Goal: Download file/media

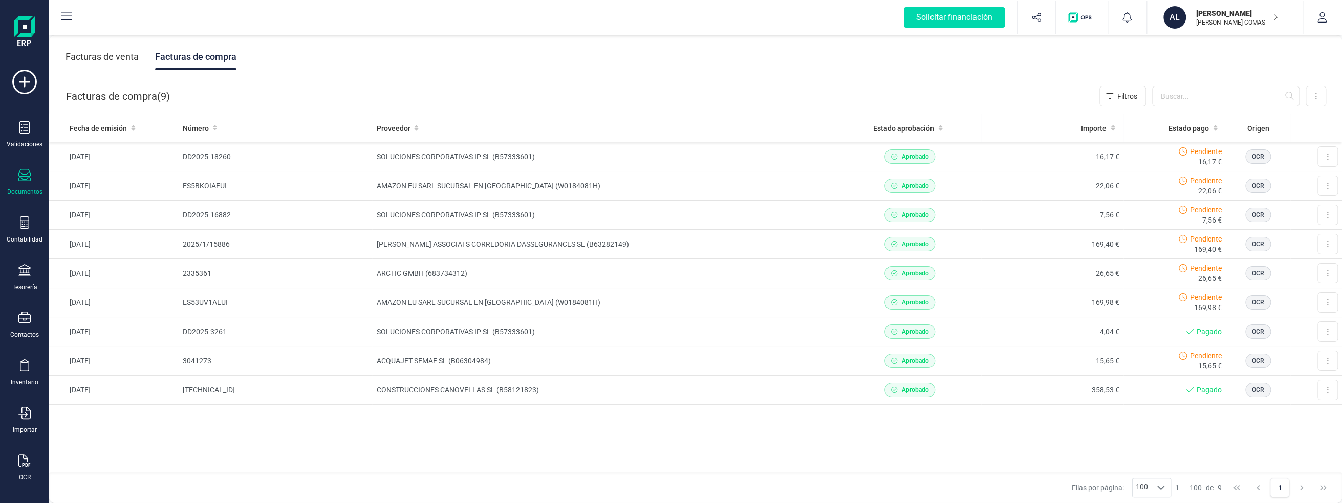
click at [109, 59] on div "Facturas de venta" at bounding box center [102, 57] width 73 height 27
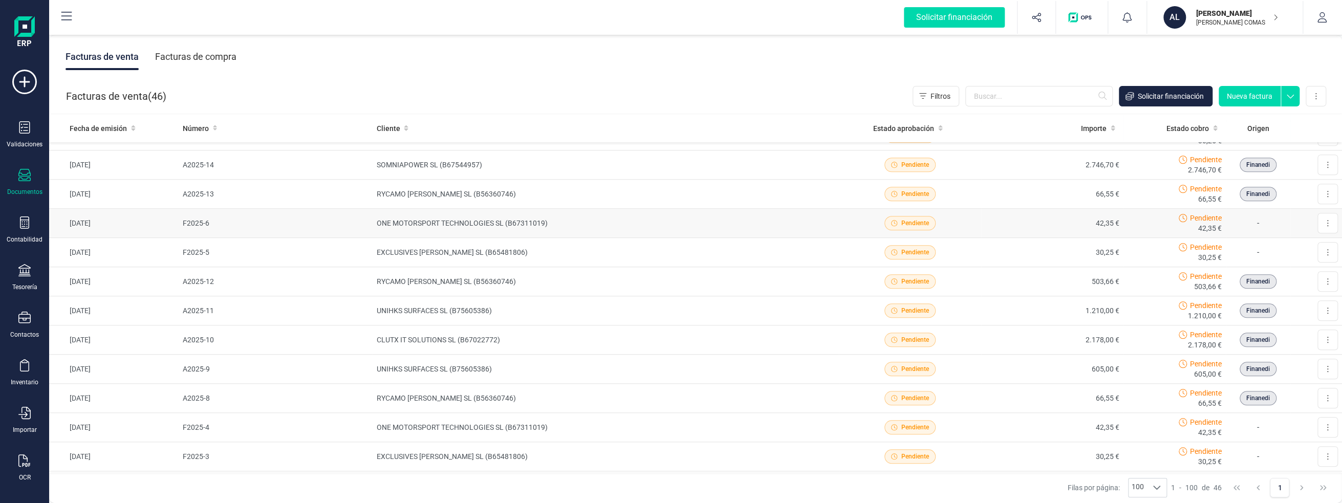
scroll to position [741, 0]
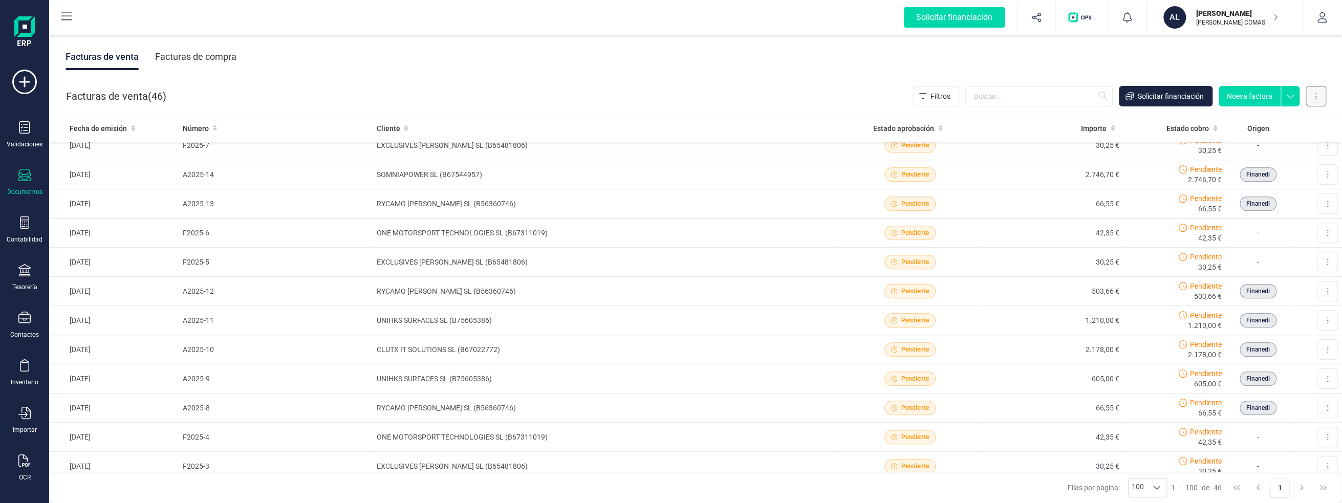
click at [1315, 99] on icon at bounding box center [1316, 96] width 2 height 8
click at [1252, 176] on button "Exportar" at bounding box center [1264, 183] width 124 height 20
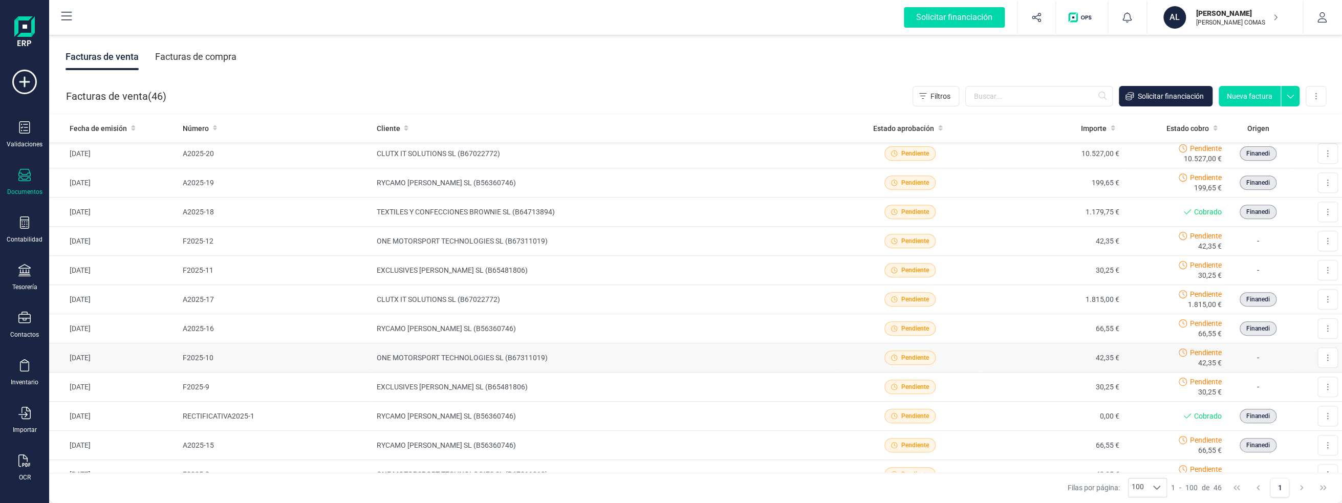
scroll to position [331, 0]
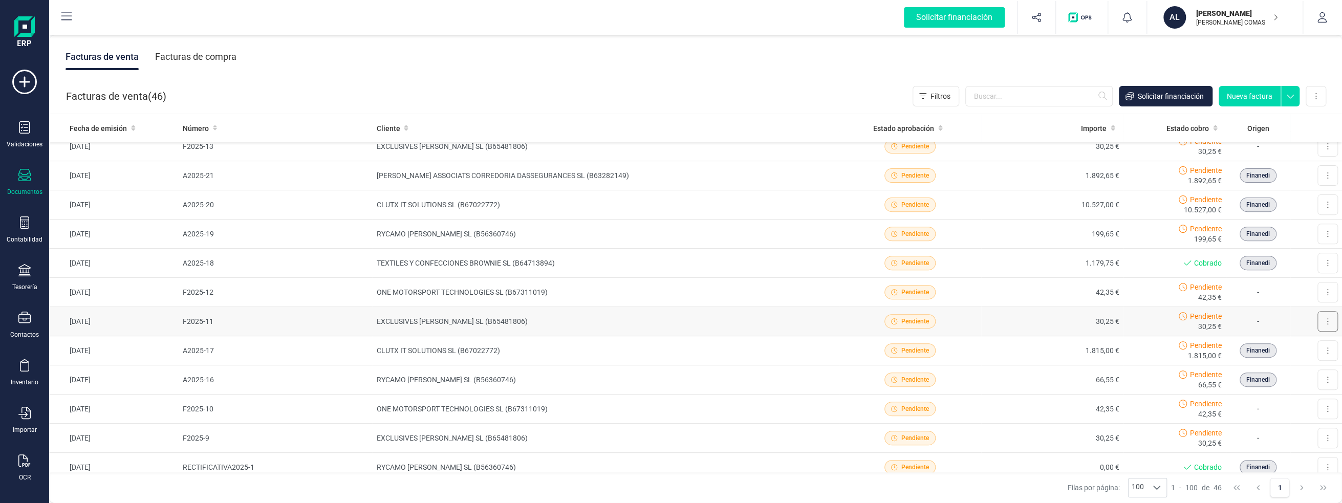
click at [1322, 313] on button at bounding box center [1328, 321] width 20 height 20
click at [1310, 341] on span "Descargar documento" at bounding box center [1283, 346] width 71 height 10
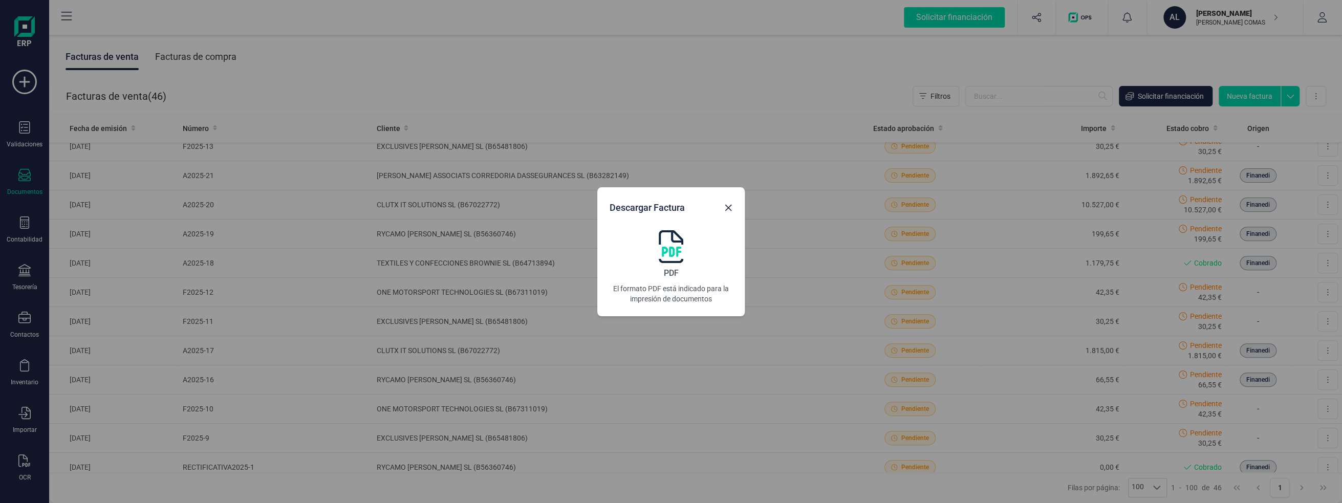
drag, startPoint x: 766, startPoint y: 332, endPoint x: 760, endPoint y: 331, distance: 5.7
click at [760, 331] on div "Descargar Factura PDF El formato PDF está indicado para la impresión de documen…" at bounding box center [671, 251] width 1342 height 503
click at [697, 292] on p "El formato PDF está indicado para la impresión de documentos" at bounding box center [671, 294] width 123 height 20
click at [678, 253] on img at bounding box center [671, 246] width 25 height 33
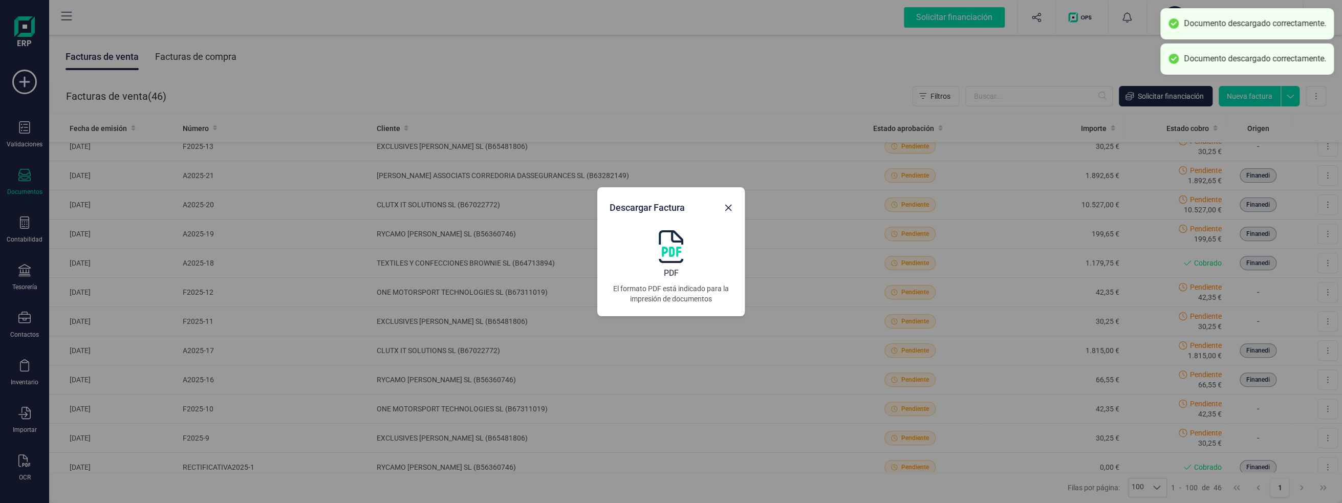
click at [1288, 249] on div "Descargar Factura PDF El formato PDF está indicado para la impresión de documen…" at bounding box center [671, 251] width 1342 height 503
click at [731, 210] on icon "Close" at bounding box center [728, 208] width 8 height 8
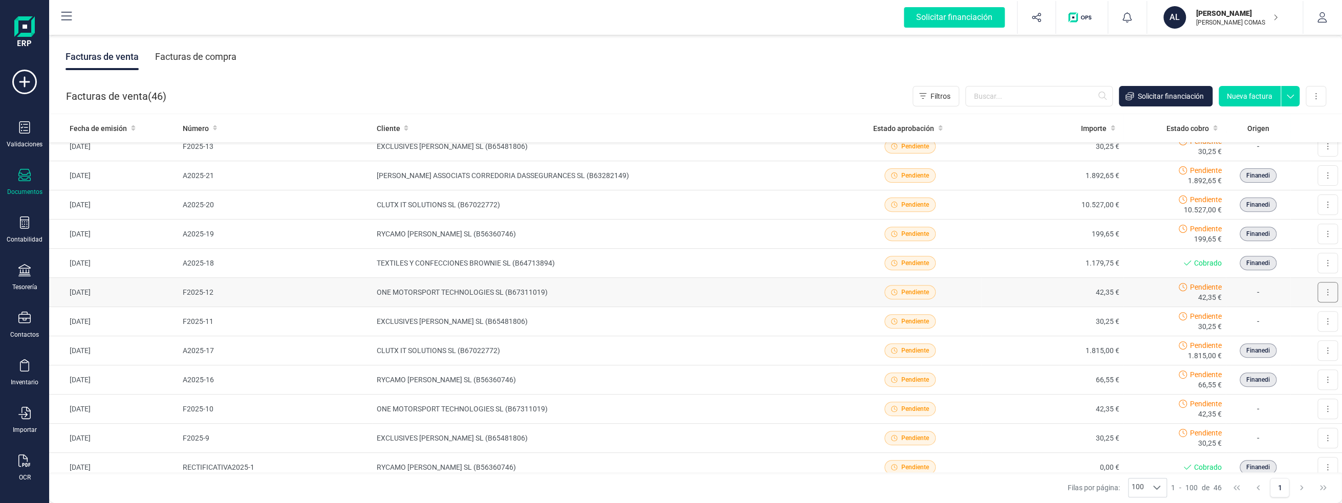
click at [1323, 290] on button at bounding box center [1328, 292] width 20 height 20
click at [1284, 317] on span "Descargar documento" at bounding box center [1283, 317] width 71 height 10
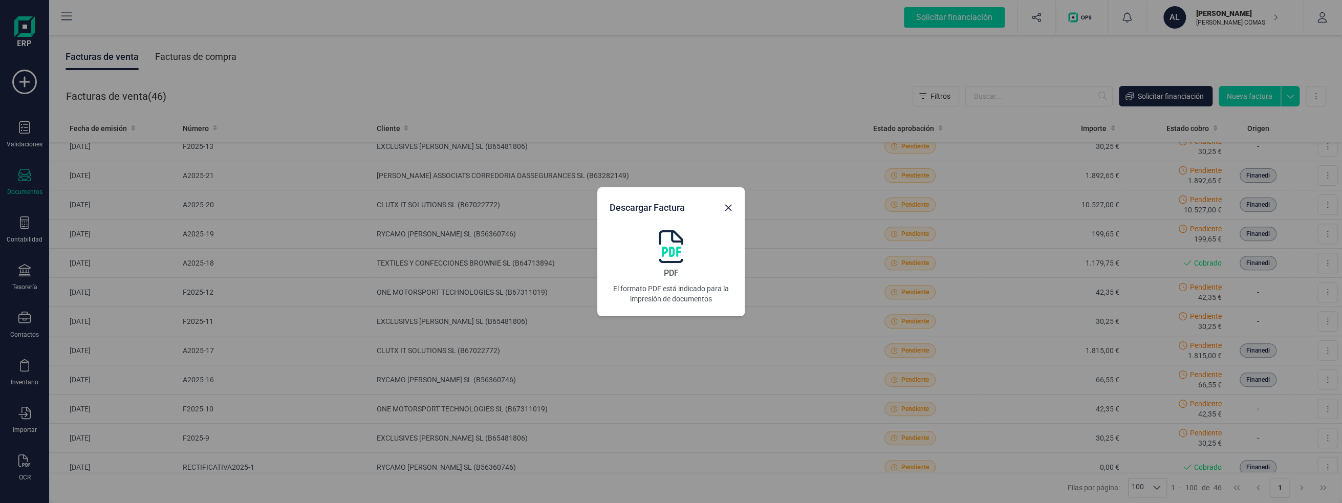
click at [674, 246] on img at bounding box center [671, 246] width 25 height 33
click at [731, 208] on icon "Close" at bounding box center [728, 208] width 8 height 8
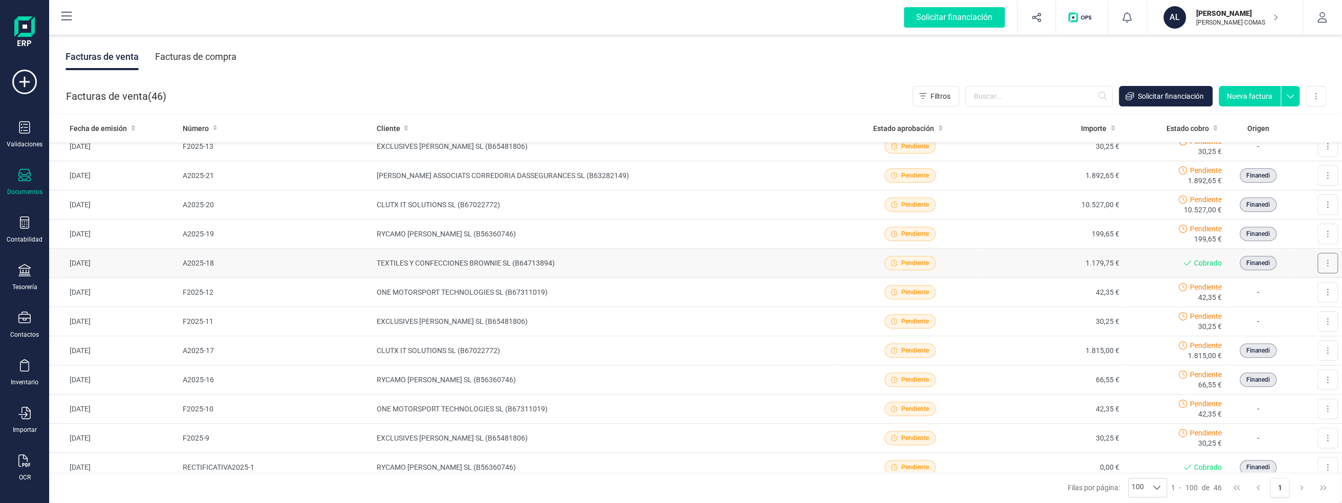
click at [1324, 257] on button at bounding box center [1328, 263] width 20 height 20
click at [1286, 286] on span "Descargar documento" at bounding box center [1283, 288] width 71 height 10
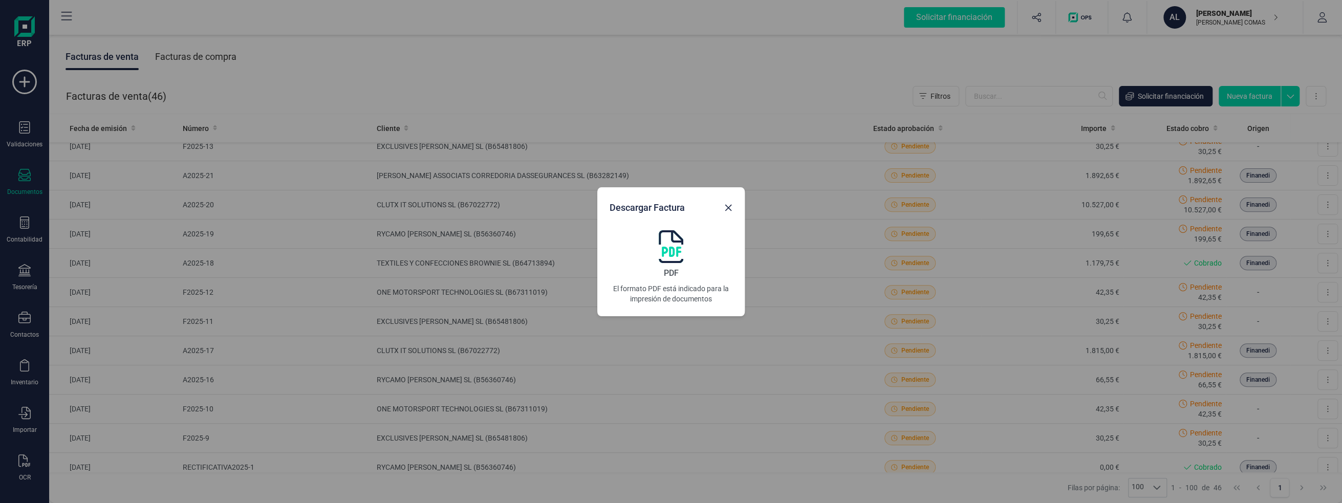
click at [677, 237] on img at bounding box center [671, 246] width 25 height 33
click at [733, 206] on button "Close" at bounding box center [728, 208] width 16 height 16
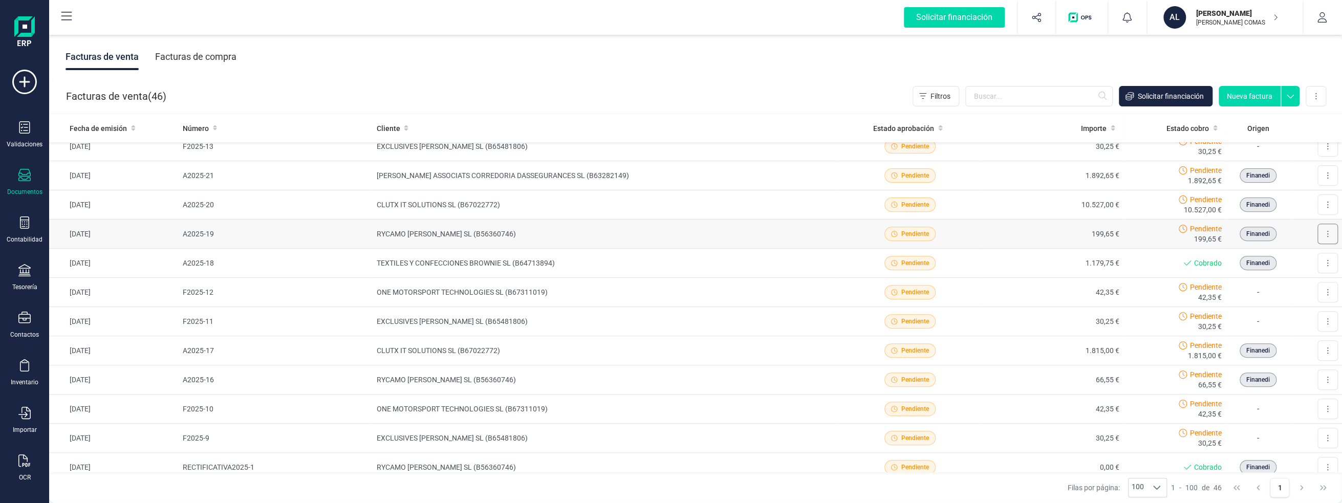
click at [1326, 229] on button at bounding box center [1328, 234] width 20 height 20
click at [1273, 257] on span "Descargar documento" at bounding box center [1283, 259] width 71 height 10
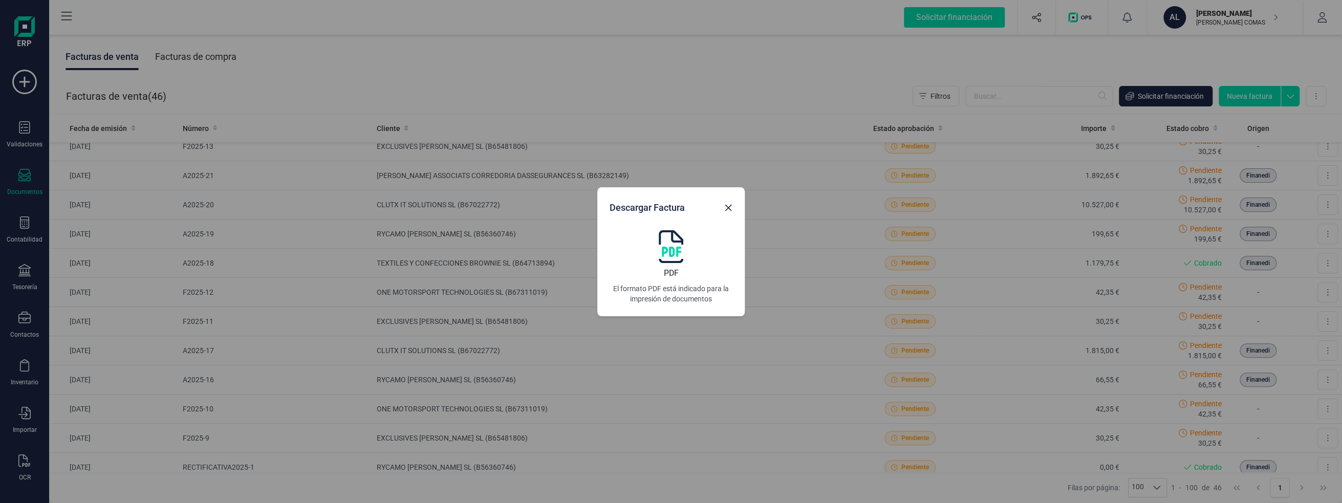
click at [671, 257] on img at bounding box center [671, 246] width 25 height 33
drag, startPoint x: 729, startPoint y: 208, endPoint x: 1339, endPoint y: 218, distance: 609.7
click at [729, 208] on icon "Close" at bounding box center [728, 207] width 7 height 7
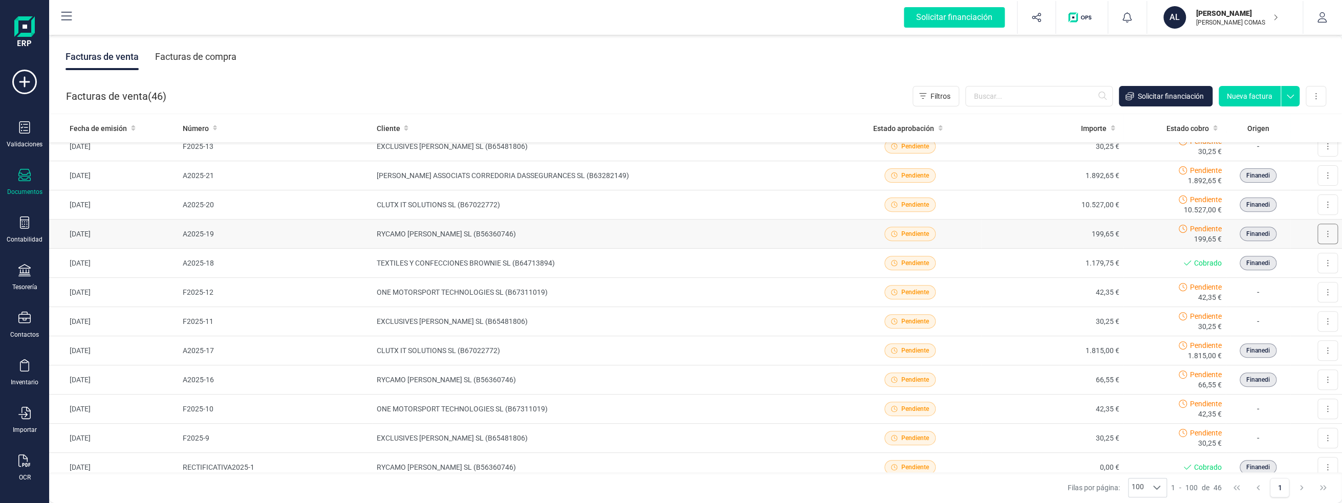
scroll to position [280, 0]
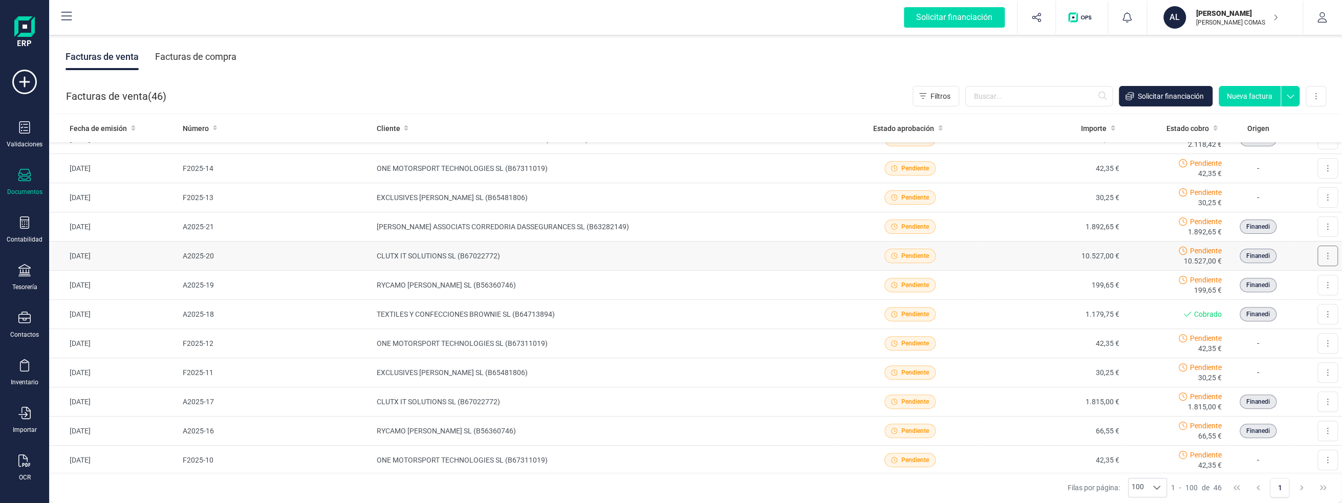
click at [1318, 264] on button at bounding box center [1328, 256] width 20 height 20
click at [1298, 273] on button "Descargar documento" at bounding box center [1283, 281] width 108 height 20
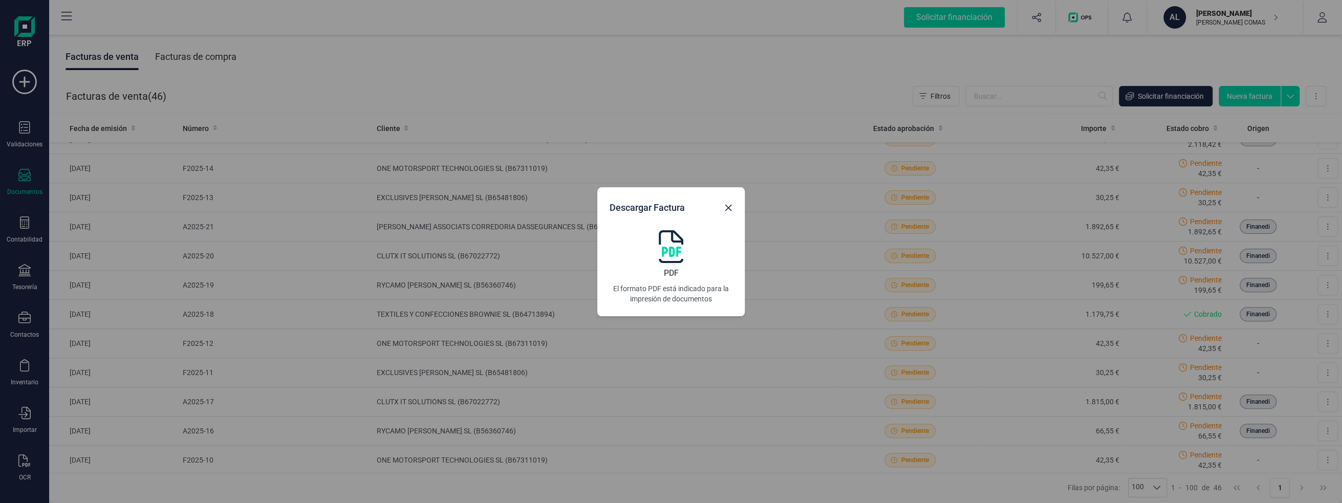
click at [671, 241] on img at bounding box center [671, 246] width 25 height 33
click at [727, 204] on icon "Close" at bounding box center [728, 208] width 8 height 8
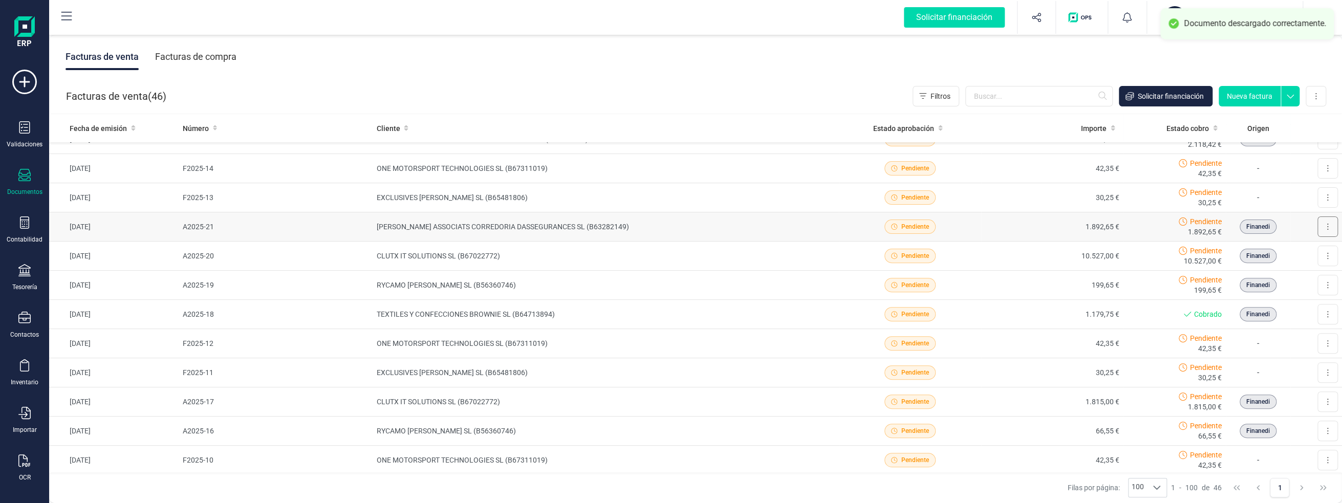
click at [1327, 226] on icon at bounding box center [1327, 227] width 1 height 6
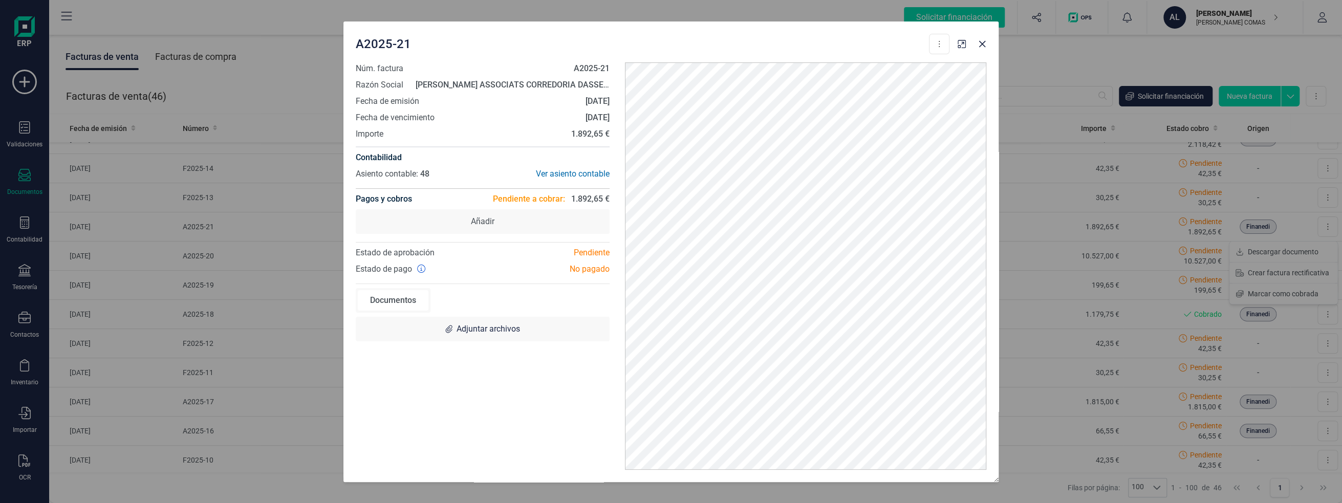
click at [1052, 83] on div "A2025-21 Descargar documento Crear factura rectificativa Marcar como cobrada Nú…" at bounding box center [671, 251] width 1342 height 503
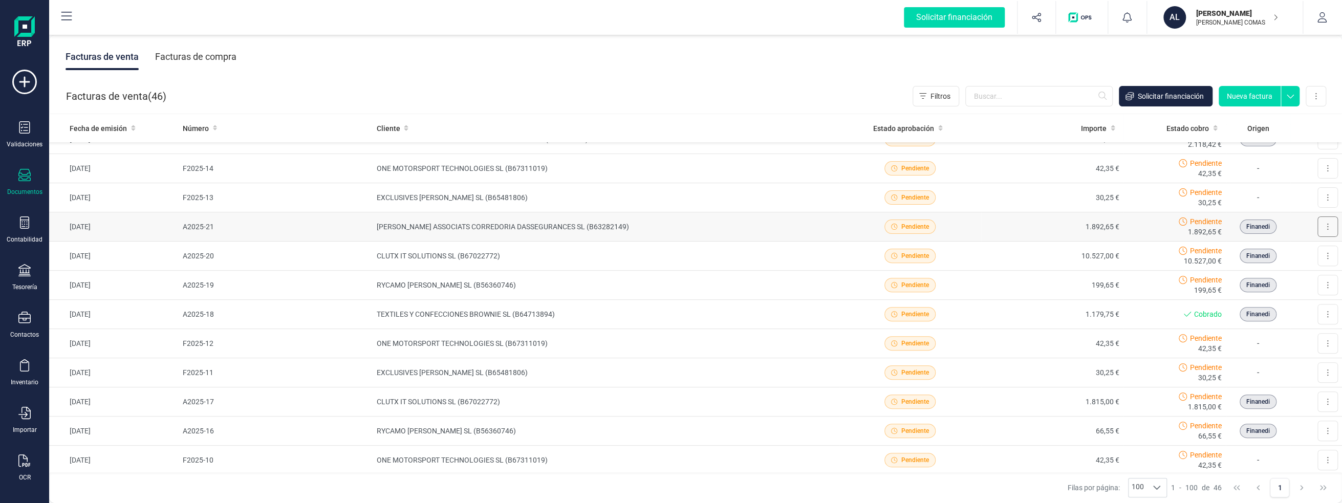
click at [1327, 225] on icon at bounding box center [1328, 227] width 2 height 8
click at [1293, 247] on span "Descargar documento" at bounding box center [1283, 252] width 71 height 10
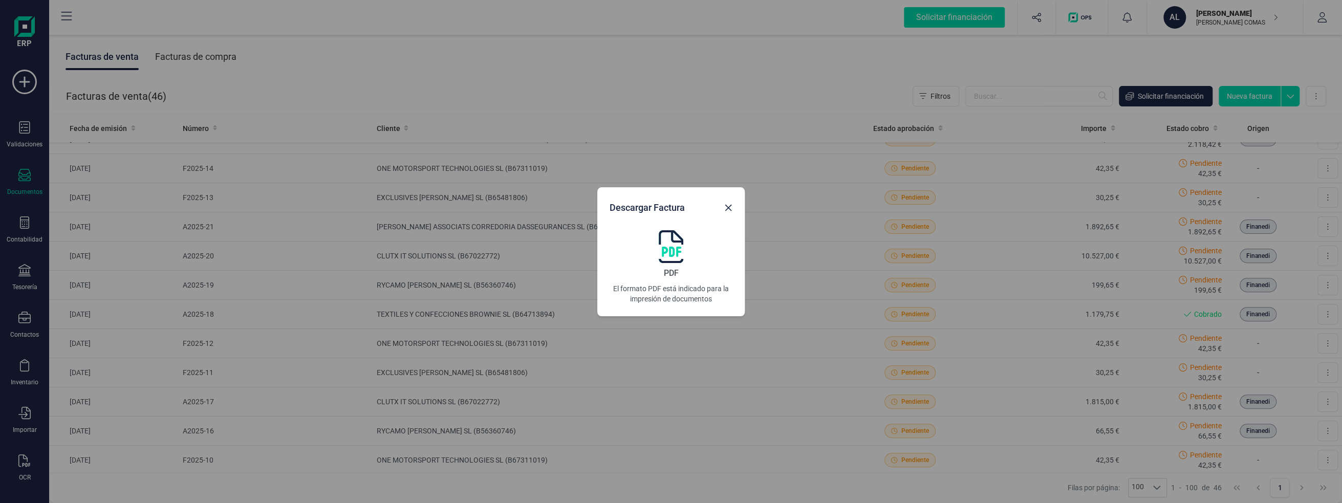
click at [682, 262] on img at bounding box center [671, 246] width 25 height 33
click at [731, 209] on icon "Close" at bounding box center [728, 208] width 8 height 8
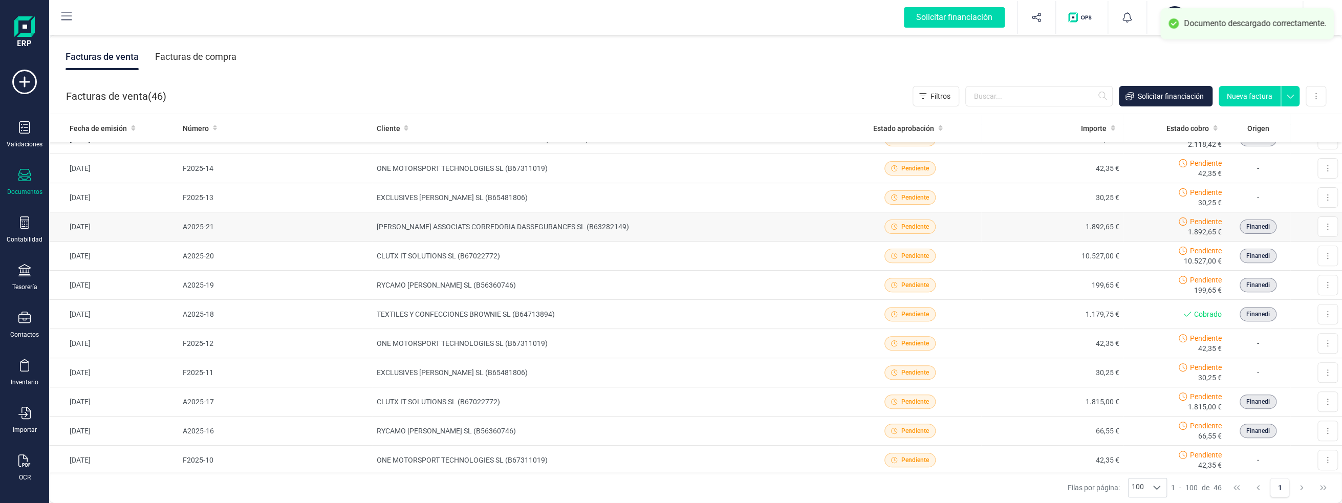
scroll to position [229, 0]
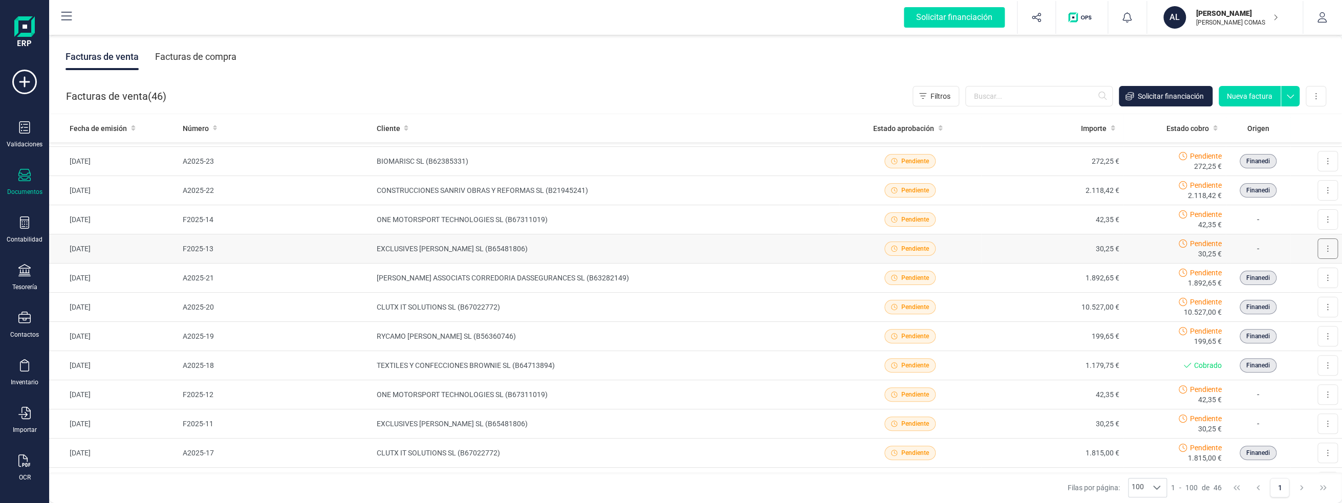
click at [1324, 247] on button at bounding box center [1328, 249] width 20 height 20
click at [1315, 272] on button "Descargar documento" at bounding box center [1283, 274] width 108 height 20
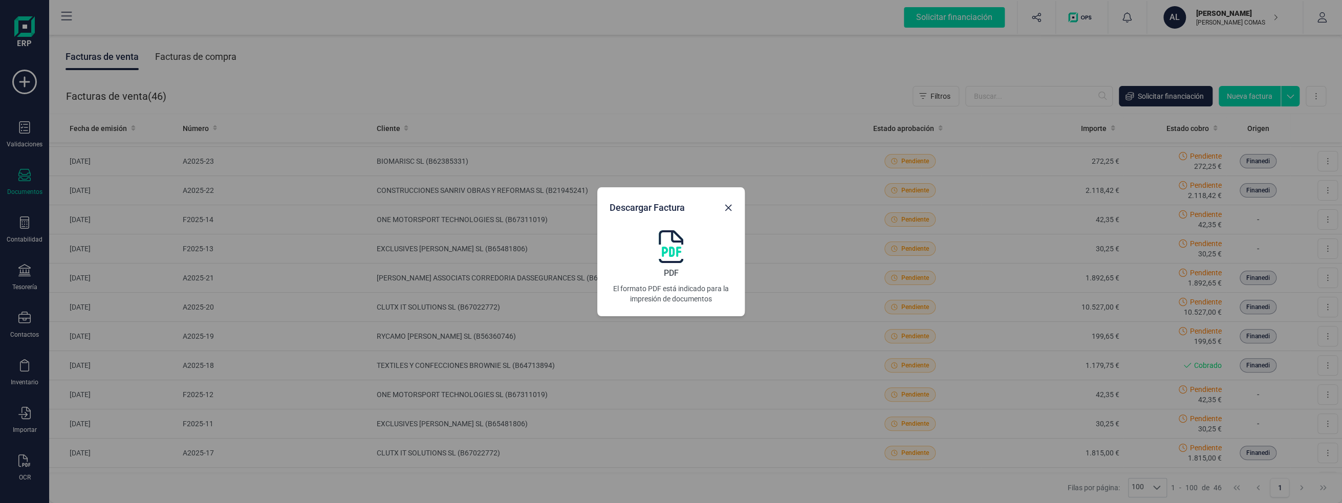
click at [664, 244] on img at bounding box center [671, 246] width 25 height 33
click at [727, 204] on icon "Close" at bounding box center [728, 208] width 8 height 8
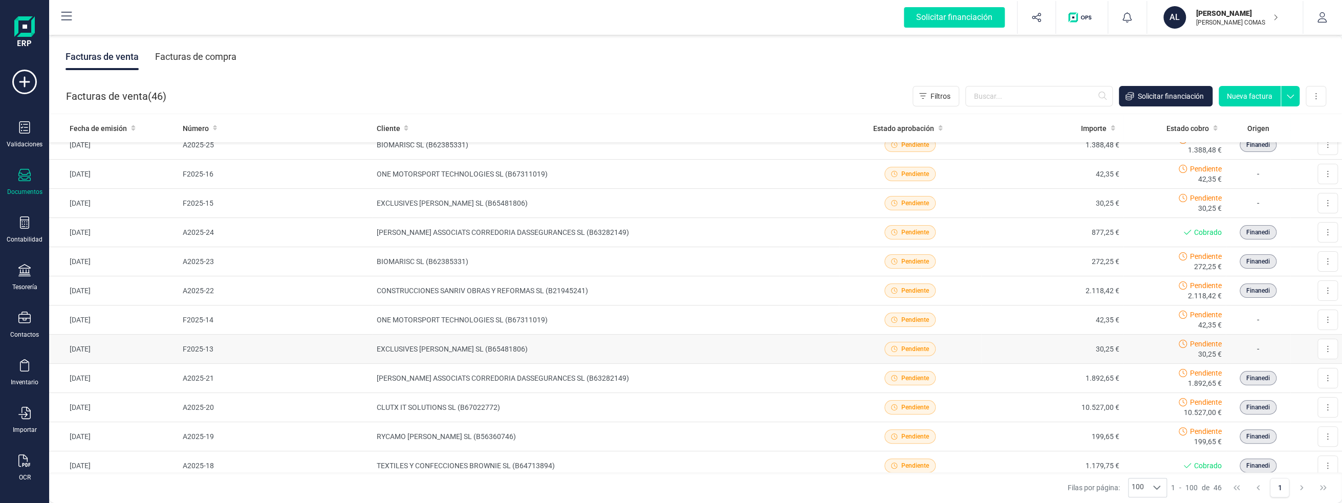
scroll to position [126, 0]
click at [1318, 323] on button at bounding box center [1328, 322] width 20 height 20
click at [1289, 346] on span "Descargar documento" at bounding box center [1283, 347] width 71 height 10
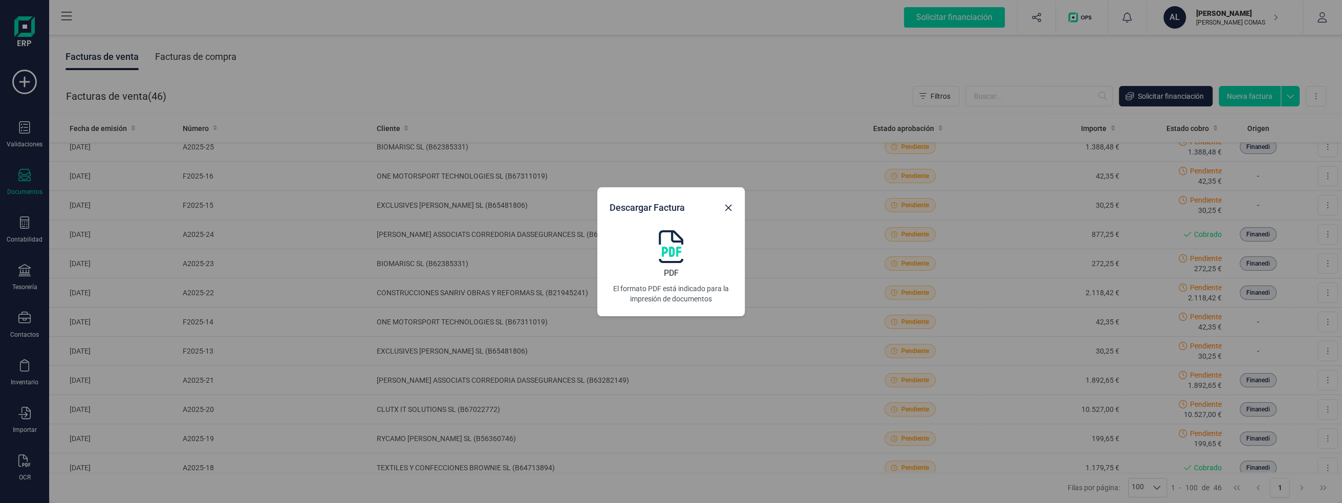
click at [667, 250] on img at bounding box center [671, 246] width 25 height 33
click at [724, 207] on icon "Close" at bounding box center [728, 208] width 8 height 8
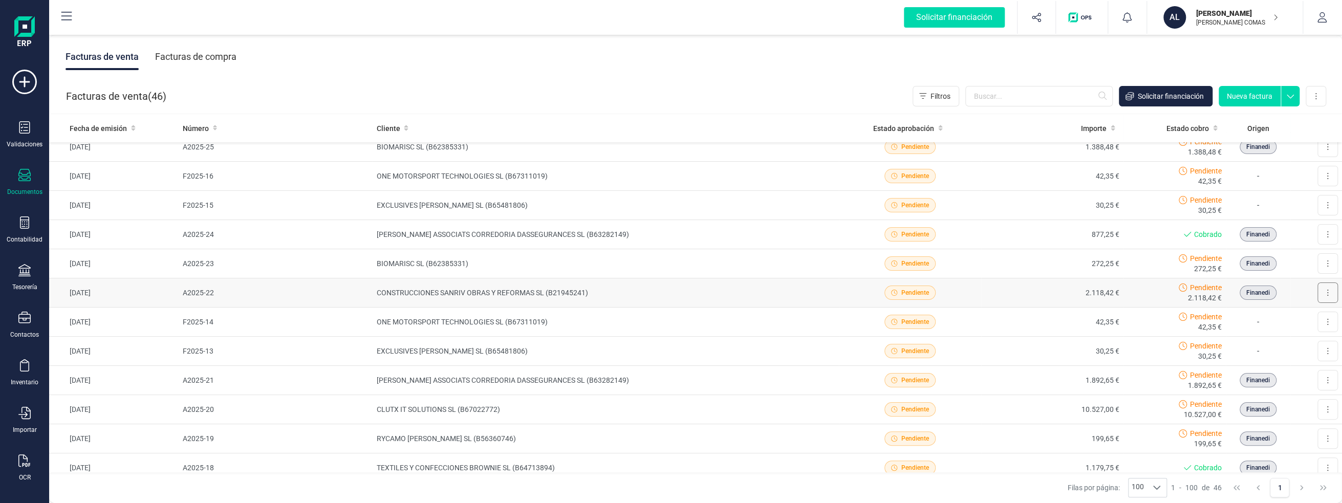
click at [1321, 290] on button at bounding box center [1328, 293] width 20 height 20
click at [1292, 311] on button "Descargar documento" at bounding box center [1283, 318] width 108 height 20
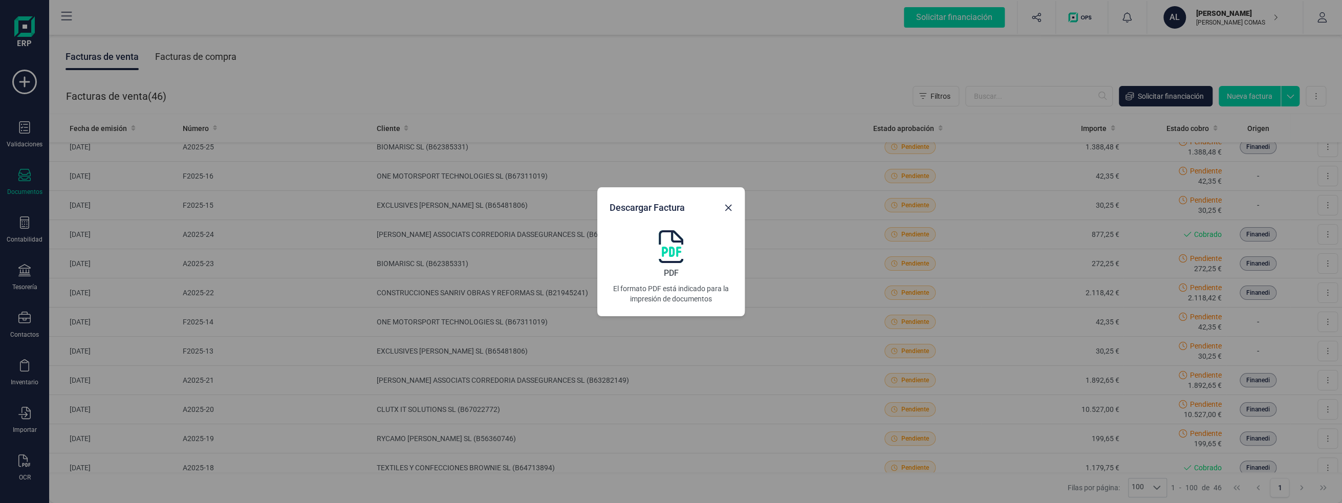
click at [664, 257] on img at bounding box center [671, 246] width 25 height 33
click at [727, 206] on icon "Close" at bounding box center [728, 208] width 8 height 8
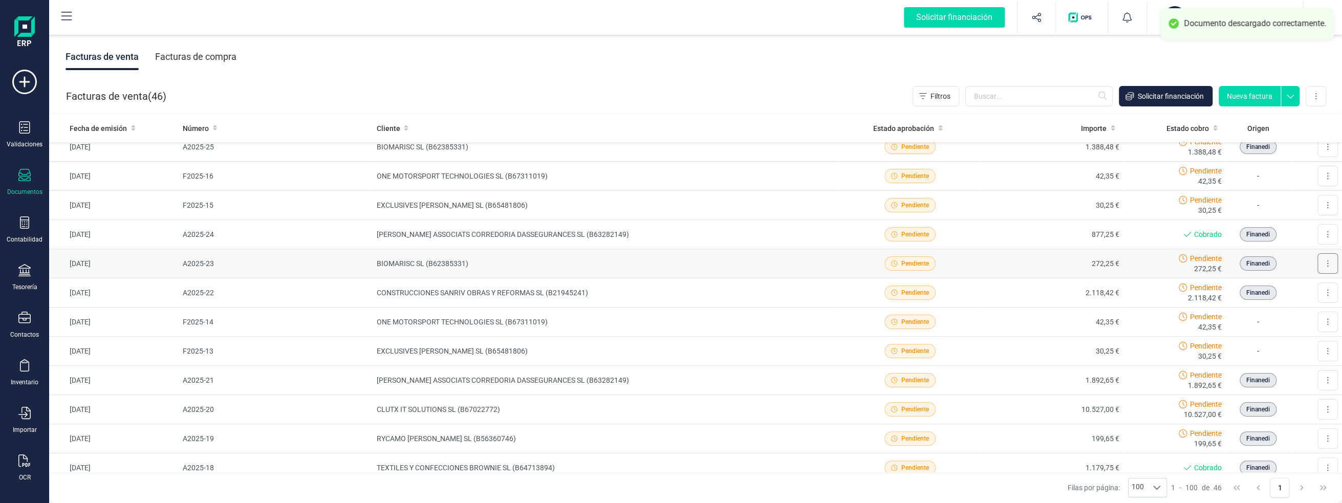
click at [1321, 261] on button at bounding box center [1328, 263] width 20 height 20
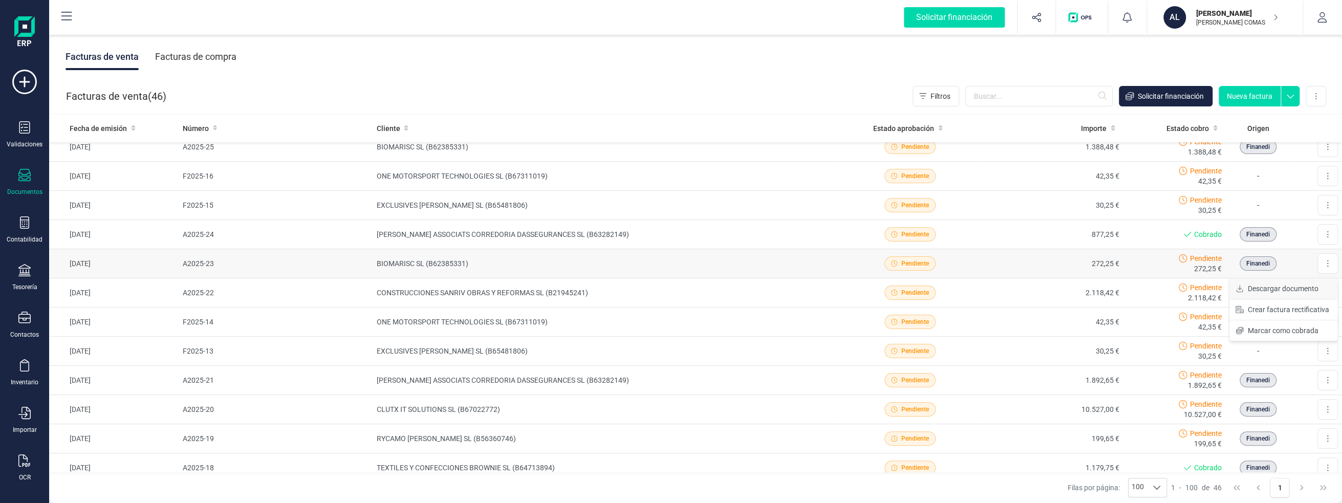
click at [1250, 289] on span "Descargar documento" at bounding box center [1283, 289] width 71 height 10
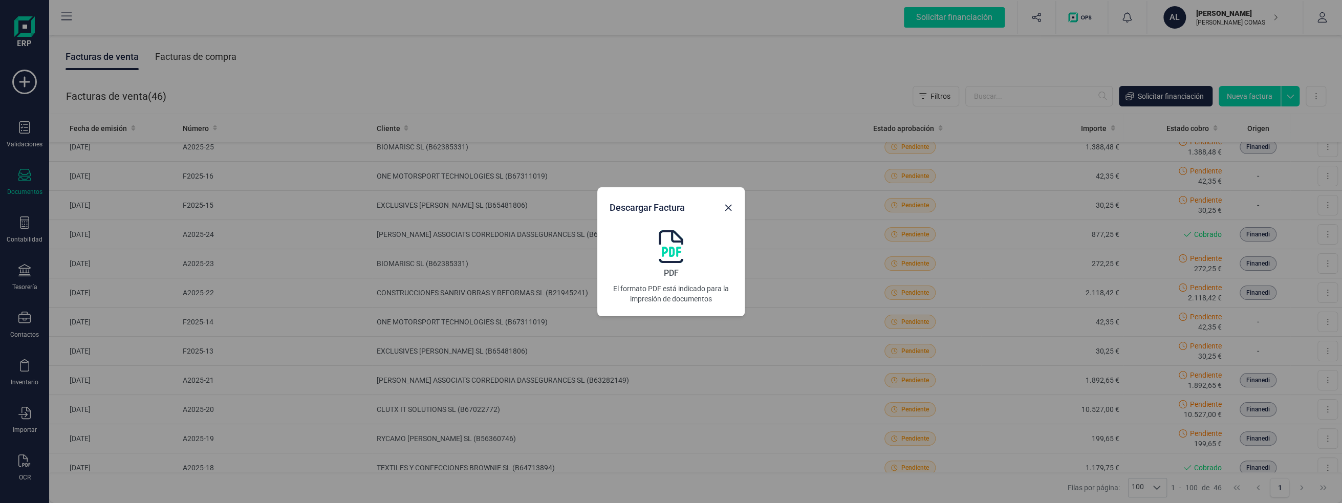
click at [673, 250] on img at bounding box center [671, 246] width 25 height 33
click at [731, 208] on icon "Close" at bounding box center [728, 208] width 8 height 8
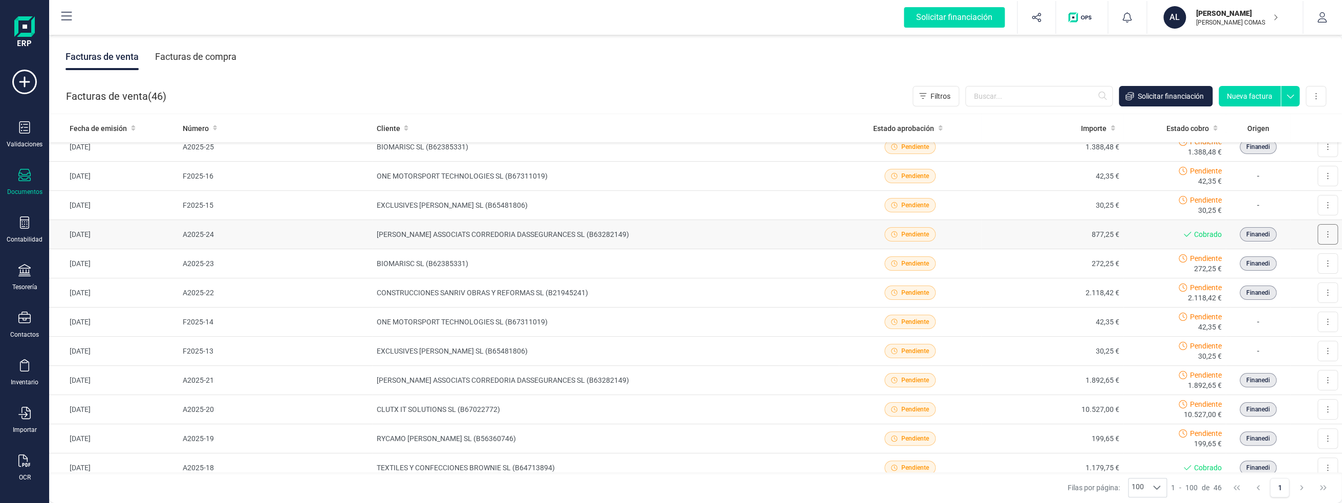
click at [1327, 233] on icon at bounding box center [1328, 234] width 2 height 8
click at [1300, 254] on span "Descargar documento" at bounding box center [1283, 259] width 71 height 10
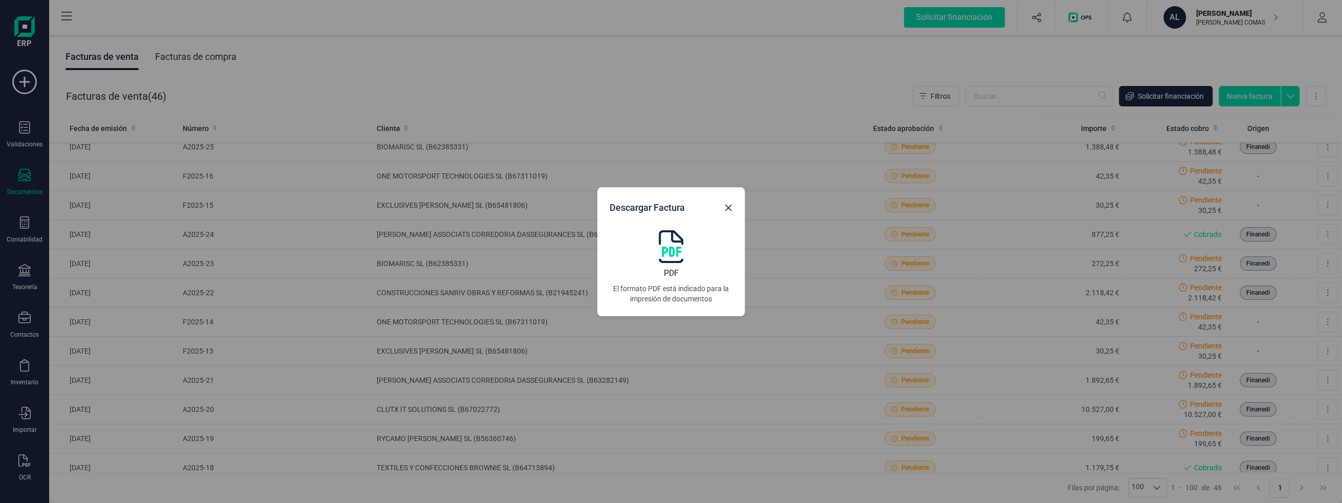
click at [662, 242] on img at bounding box center [671, 246] width 25 height 33
click at [733, 210] on button "Close" at bounding box center [728, 208] width 16 height 16
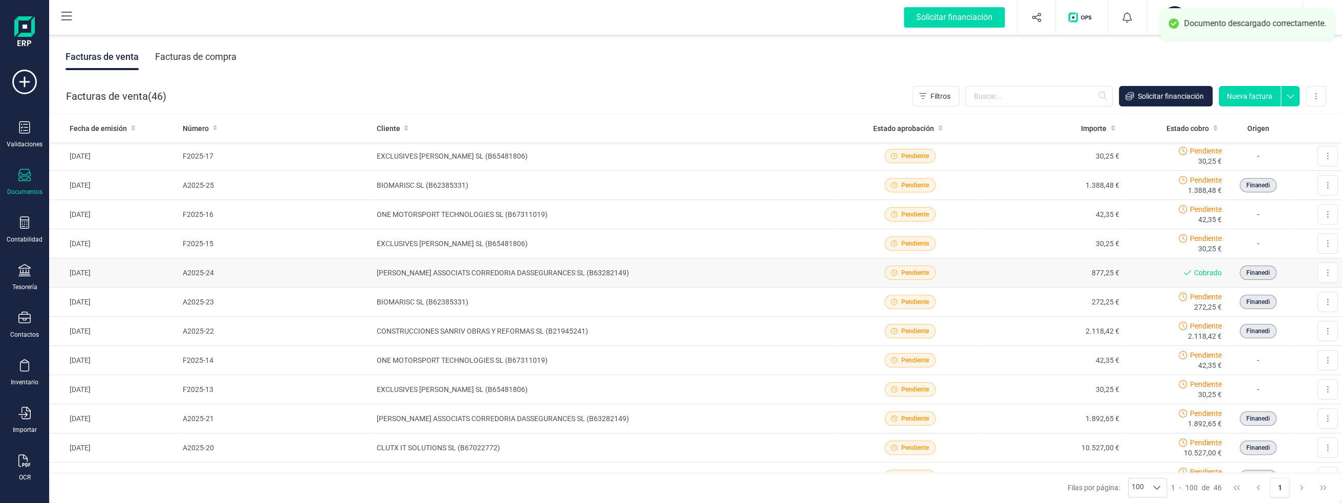
scroll to position [24, 0]
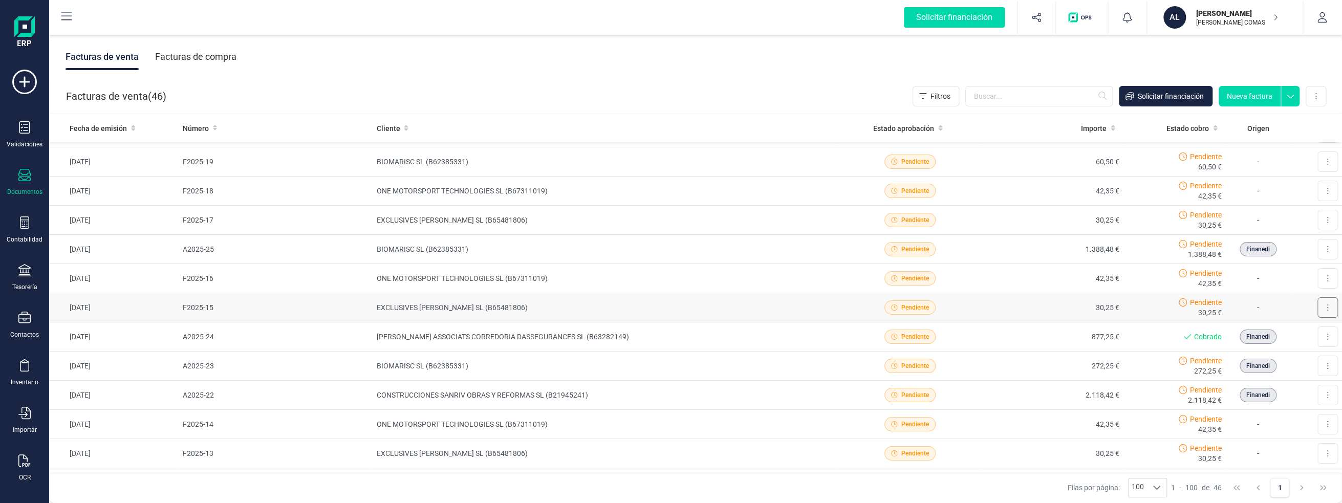
click at [1327, 305] on icon at bounding box center [1328, 308] width 2 height 8
click at [1251, 330] on span "Descargar documento" at bounding box center [1283, 333] width 71 height 10
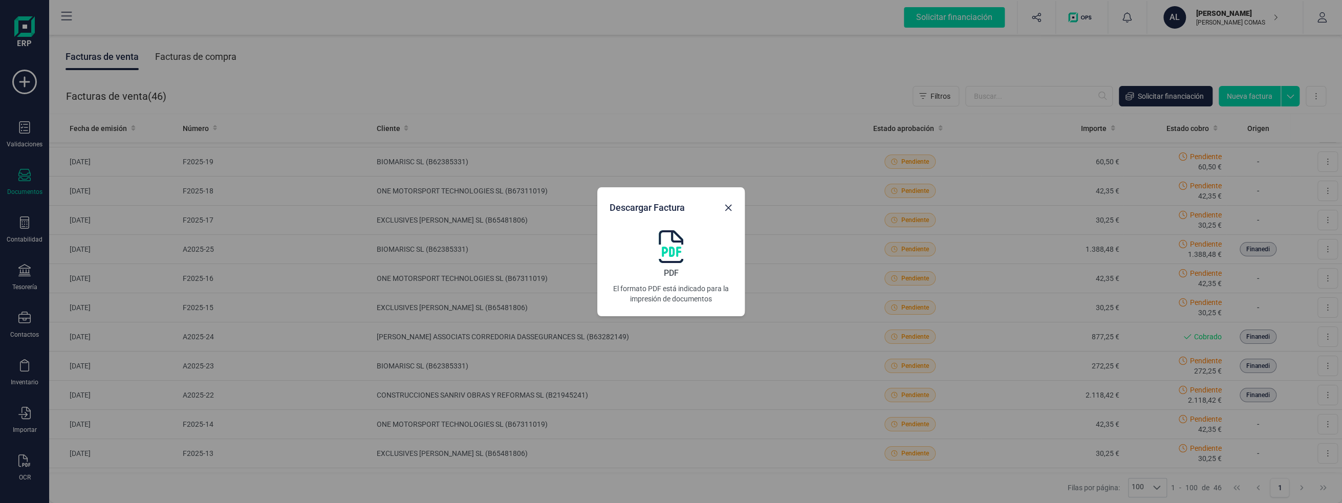
click at [681, 244] on img at bounding box center [671, 246] width 25 height 33
click at [725, 202] on button "Close" at bounding box center [728, 208] width 16 height 16
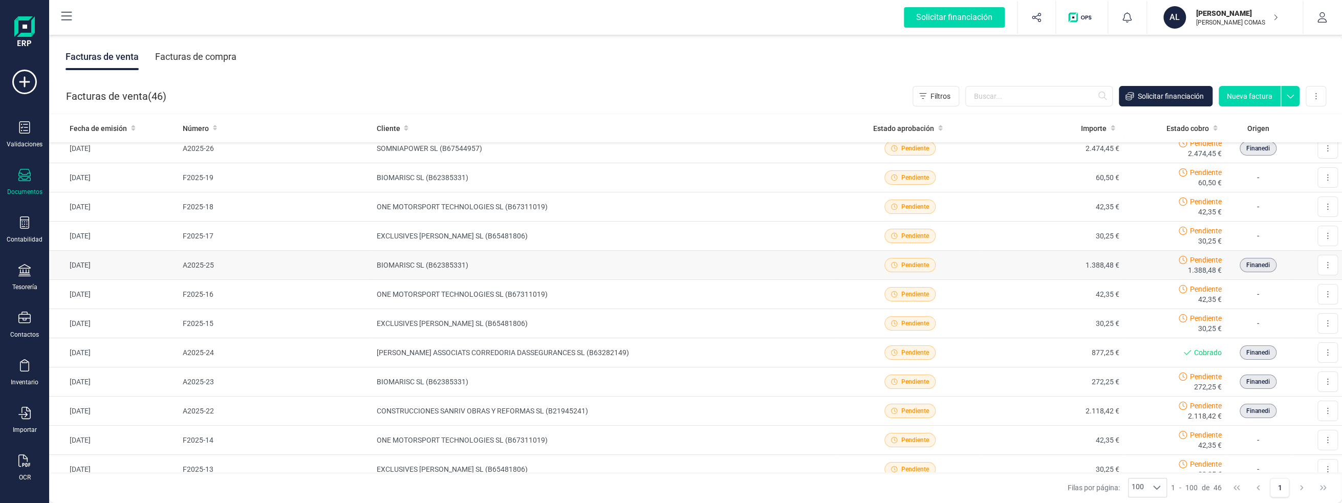
scroll to position [0, 0]
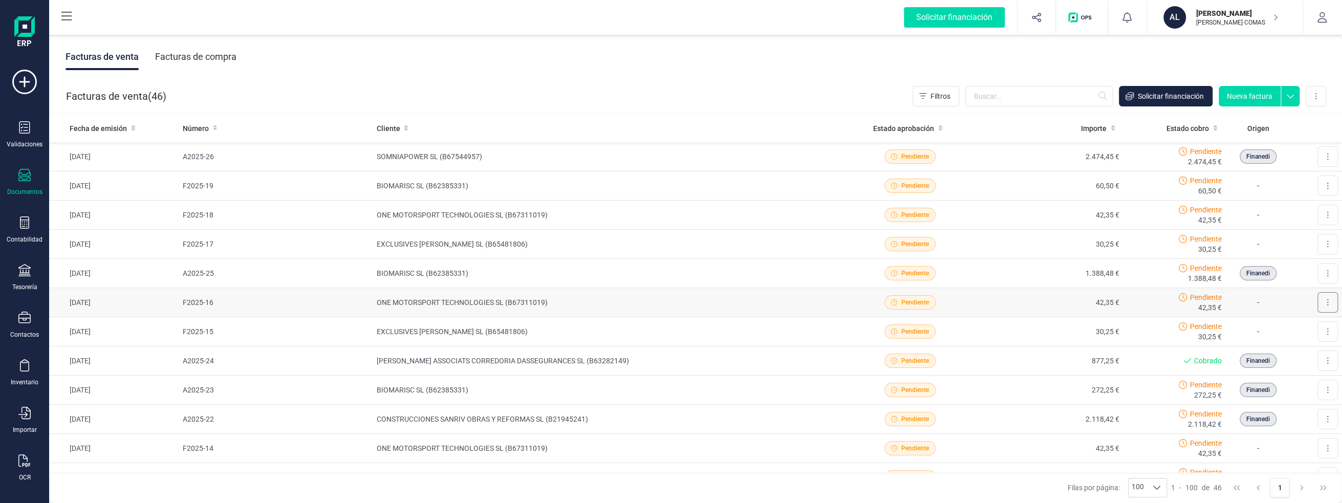
click at [1327, 303] on icon at bounding box center [1328, 302] width 2 height 8
click at [1296, 323] on span "Descargar documento" at bounding box center [1283, 327] width 71 height 10
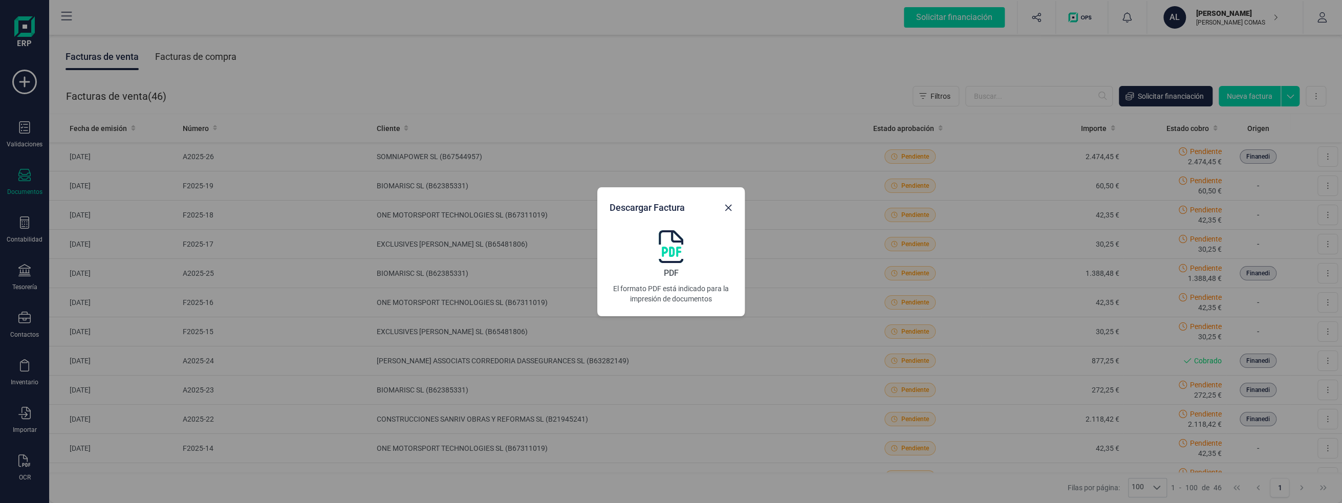
click at [658, 253] on div "PDF El formato PDF está indicado para la impresión de documentos" at bounding box center [671, 267] width 123 height 74
click at [268, 288] on div "Descargar Factura PDF El formato PDF está indicado para la impresión de documen…" at bounding box center [671, 251] width 1342 height 503
click at [729, 207] on icon "Close" at bounding box center [728, 207] width 7 height 7
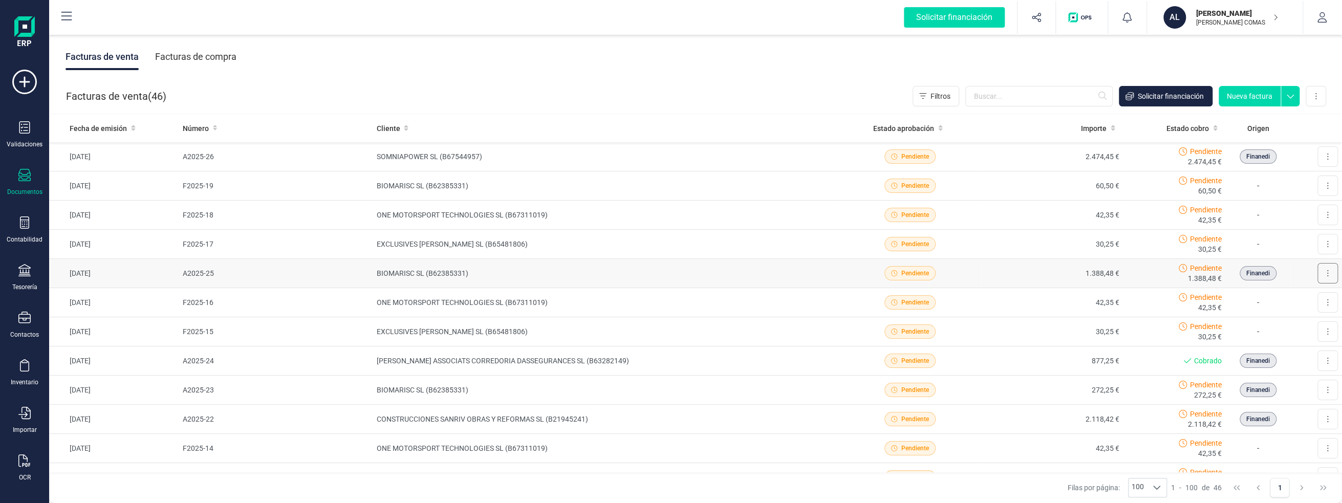
click at [1318, 276] on button at bounding box center [1328, 273] width 20 height 20
click at [1284, 294] on span "Descargar documento" at bounding box center [1283, 298] width 71 height 10
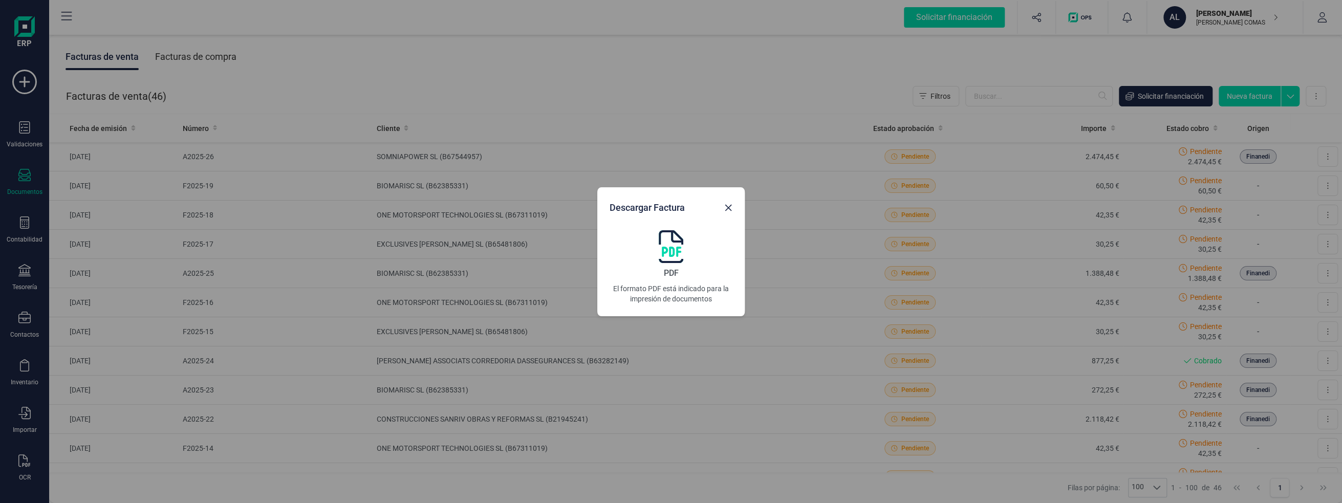
click at [681, 242] on img at bounding box center [671, 246] width 25 height 33
click at [728, 210] on icon "Close" at bounding box center [728, 208] width 8 height 8
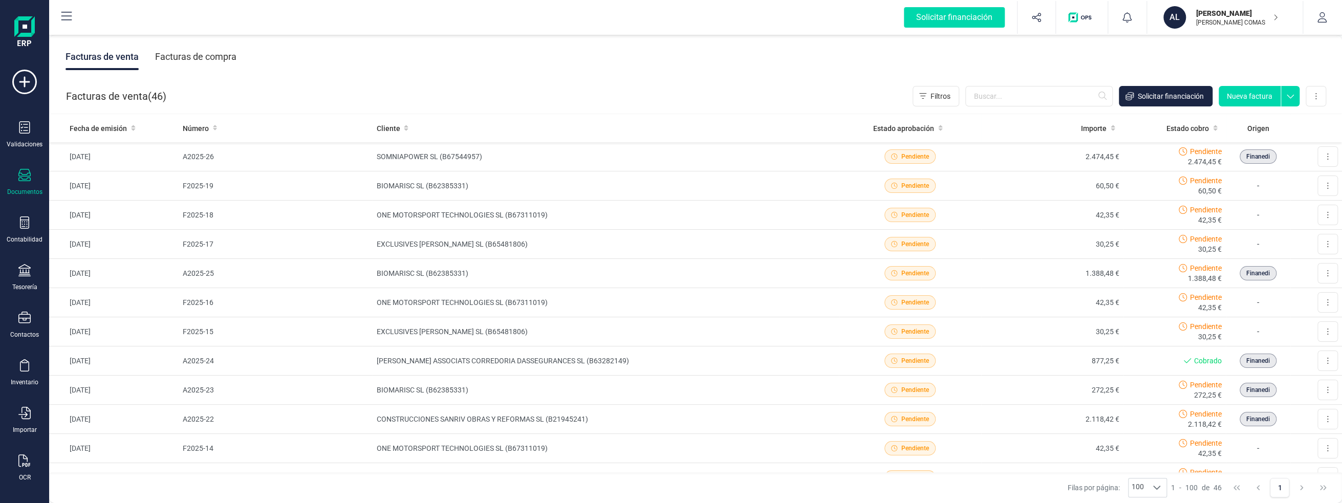
click at [656, 23] on div "Solicitar financiación Importaciones completadas 0 / 0 AL [PERSON_NAME] [PERSON…" at bounding box center [695, 17] width 1291 height 33
click at [815, 102] on div "Facturas de venta ( 46 ) Filtros Solicitar financiación Nueva factura Importar …" at bounding box center [696, 96] width 1293 height 35
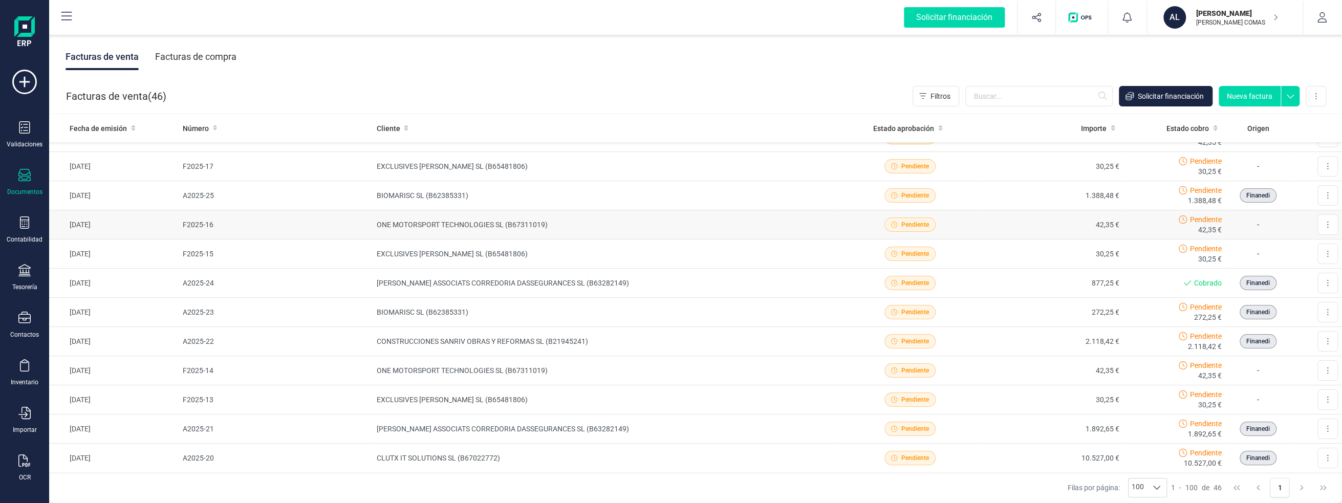
scroll to position [102, 0]
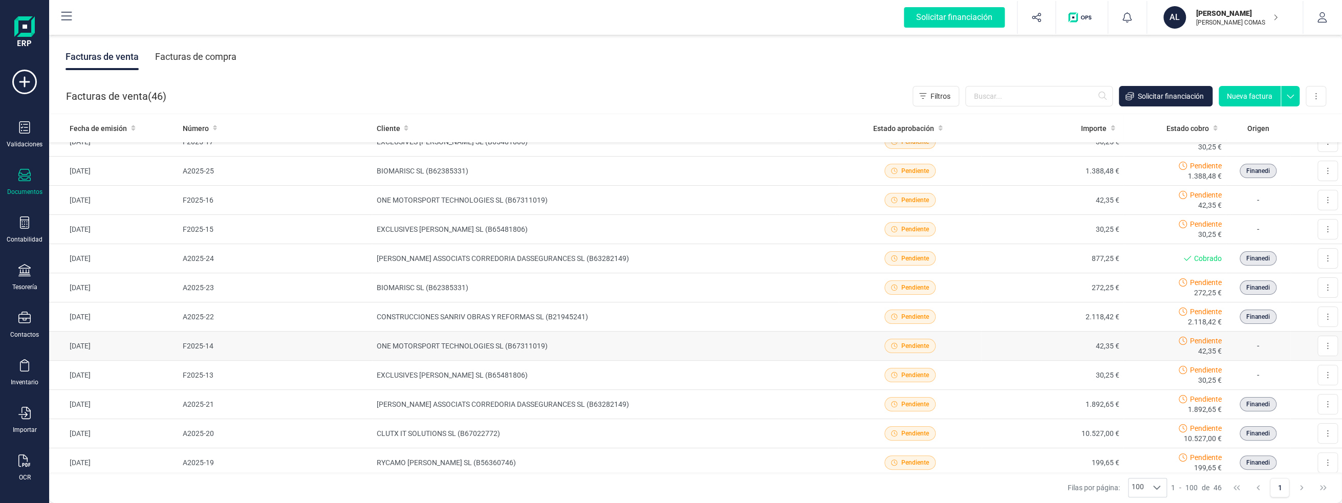
click at [89, 339] on td "[DATE]" at bounding box center [113, 346] width 129 height 29
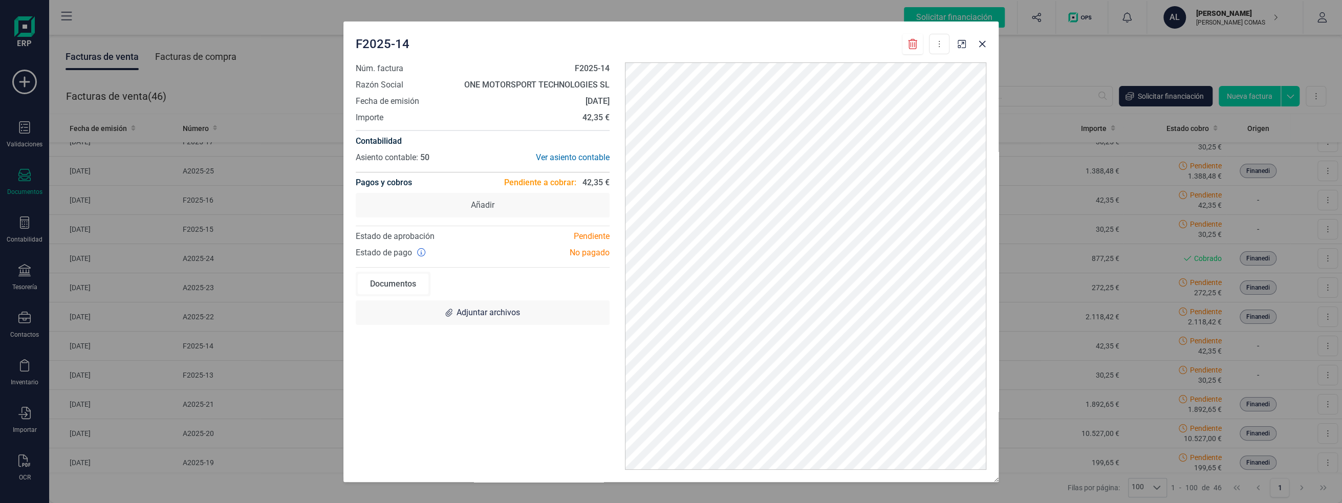
click at [101, 379] on div "F2025-14 Descargar documento Crear factura rectificativa Marcar como cobrada Nú…" at bounding box center [671, 251] width 1342 height 503
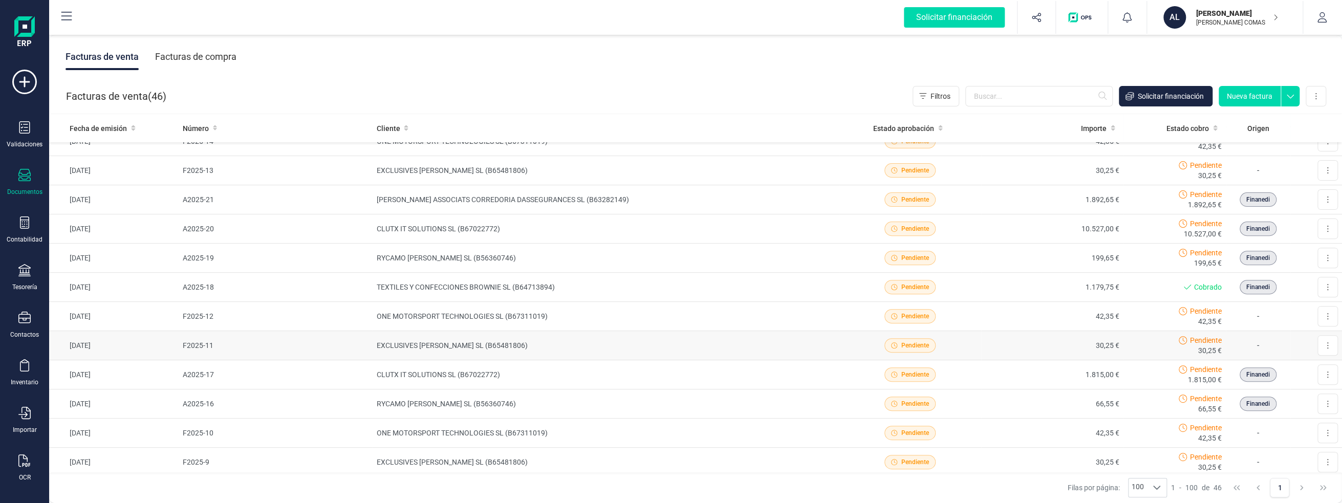
scroll to position [51, 0]
